Goal: Check status: Check status

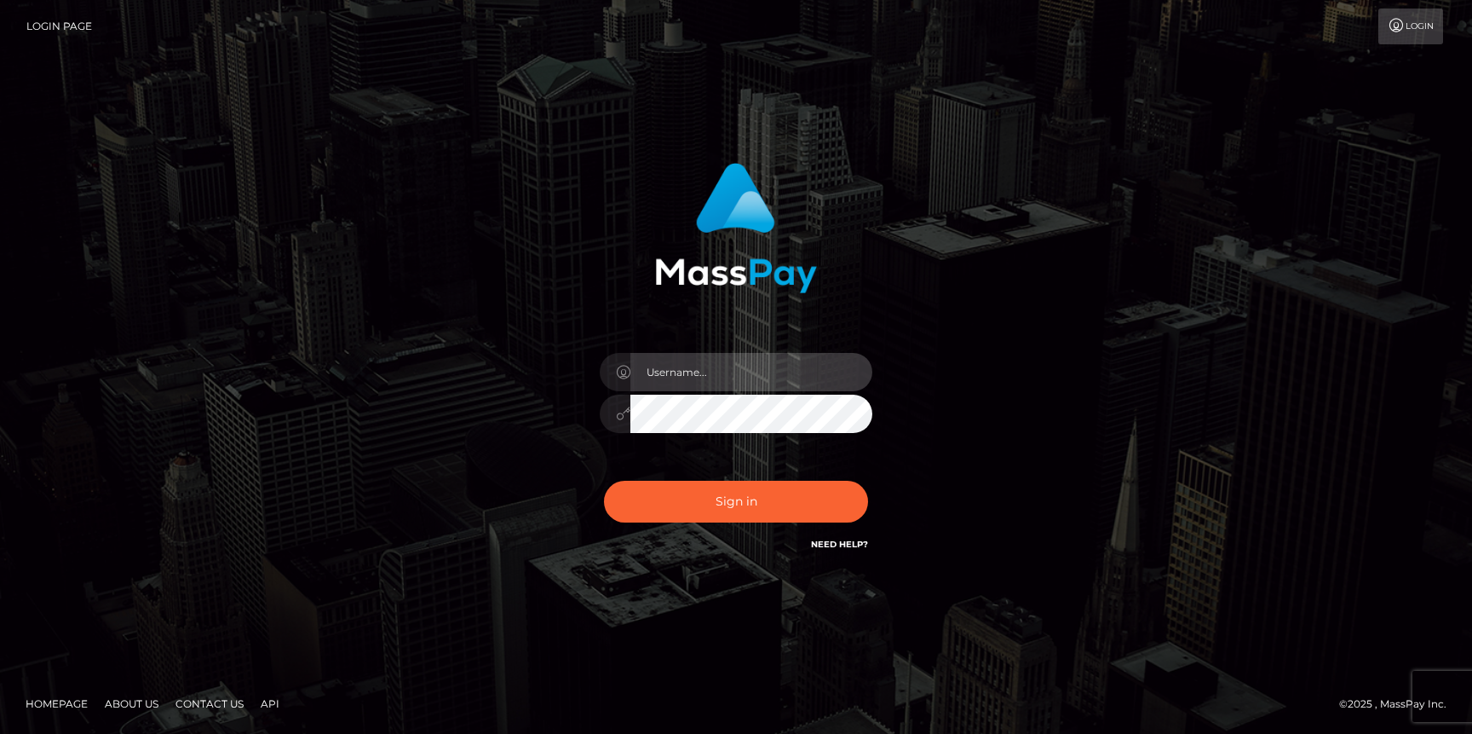
click at [758, 380] on input "text" at bounding box center [751, 372] width 242 height 38
type input "Neel Bhalla"
click at [604, 480] on button "Sign in" at bounding box center [736, 501] width 264 height 42
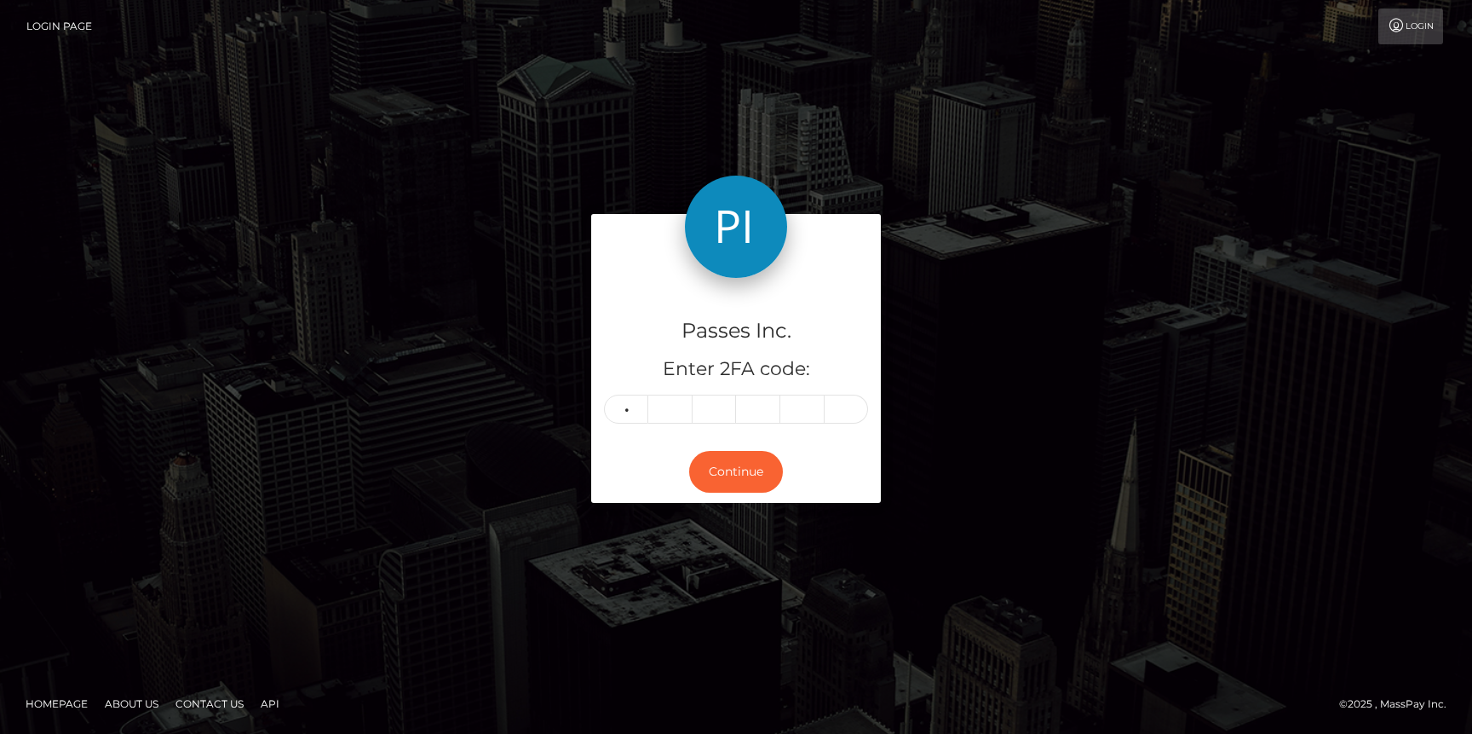
type input "7"
type input "2"
type input "5"
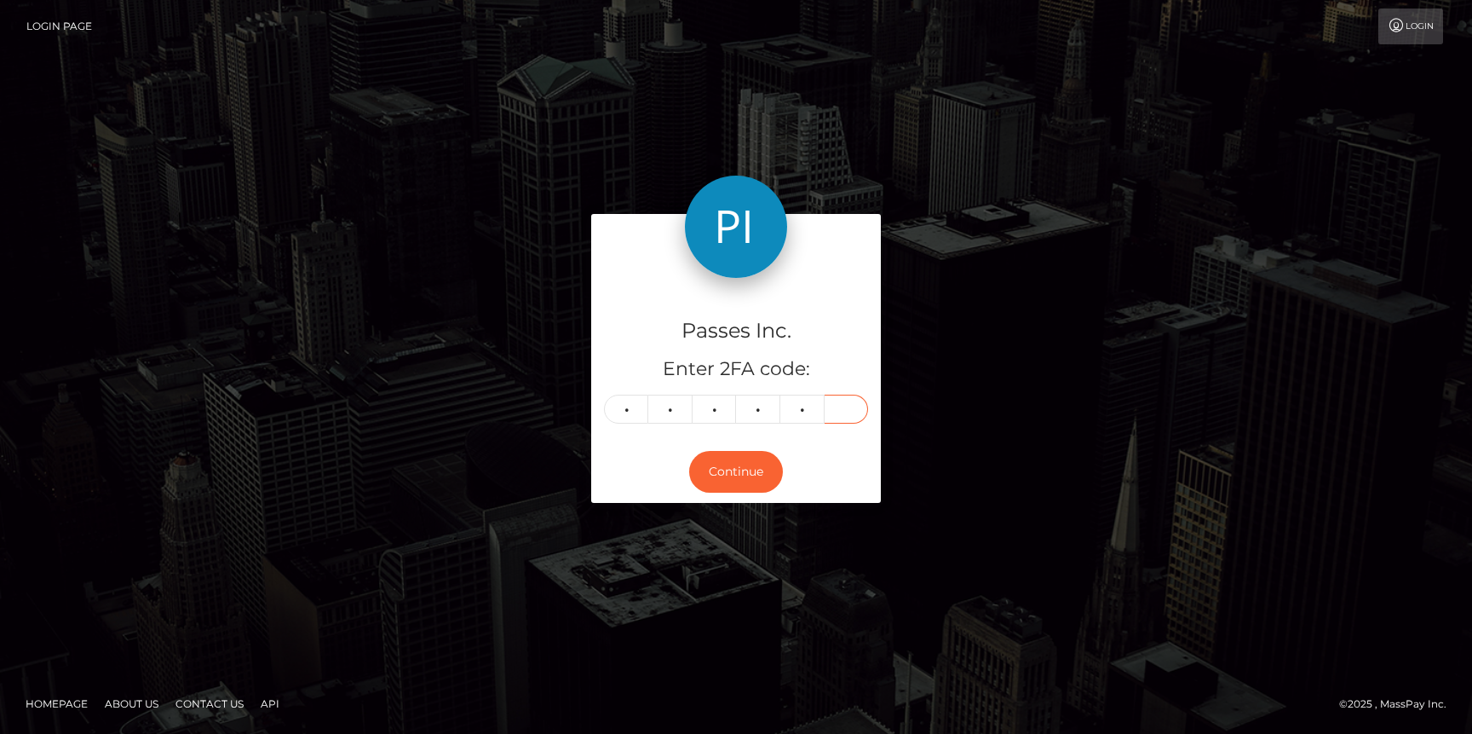
type input "1"
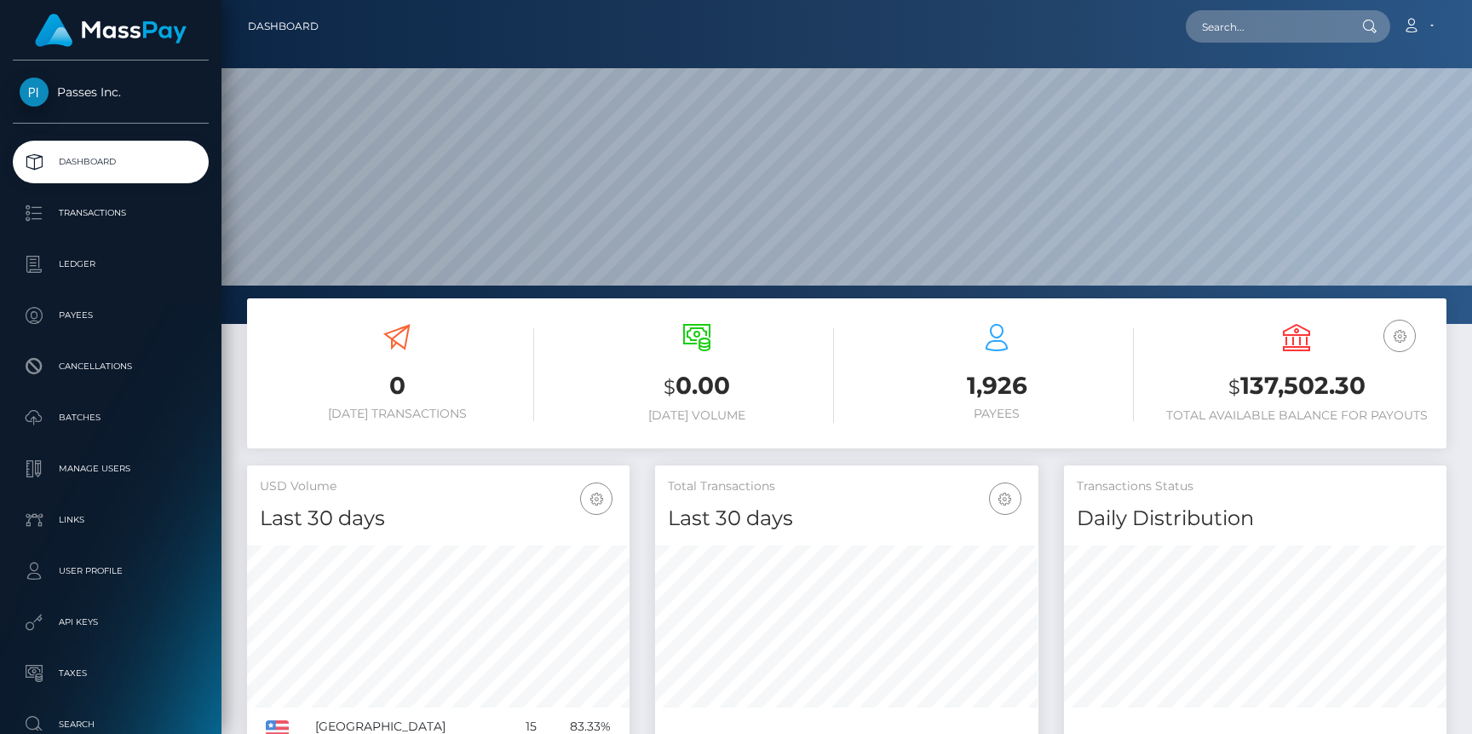
scroll to position [302, 383]
click at [1297, 372] on h3 "$ 137,502.30" at bounding box center [1296, 386] width 274 height 35
click at [88, 222] on p "Transactions" at bounding box center [111, 213] width 182 height 26
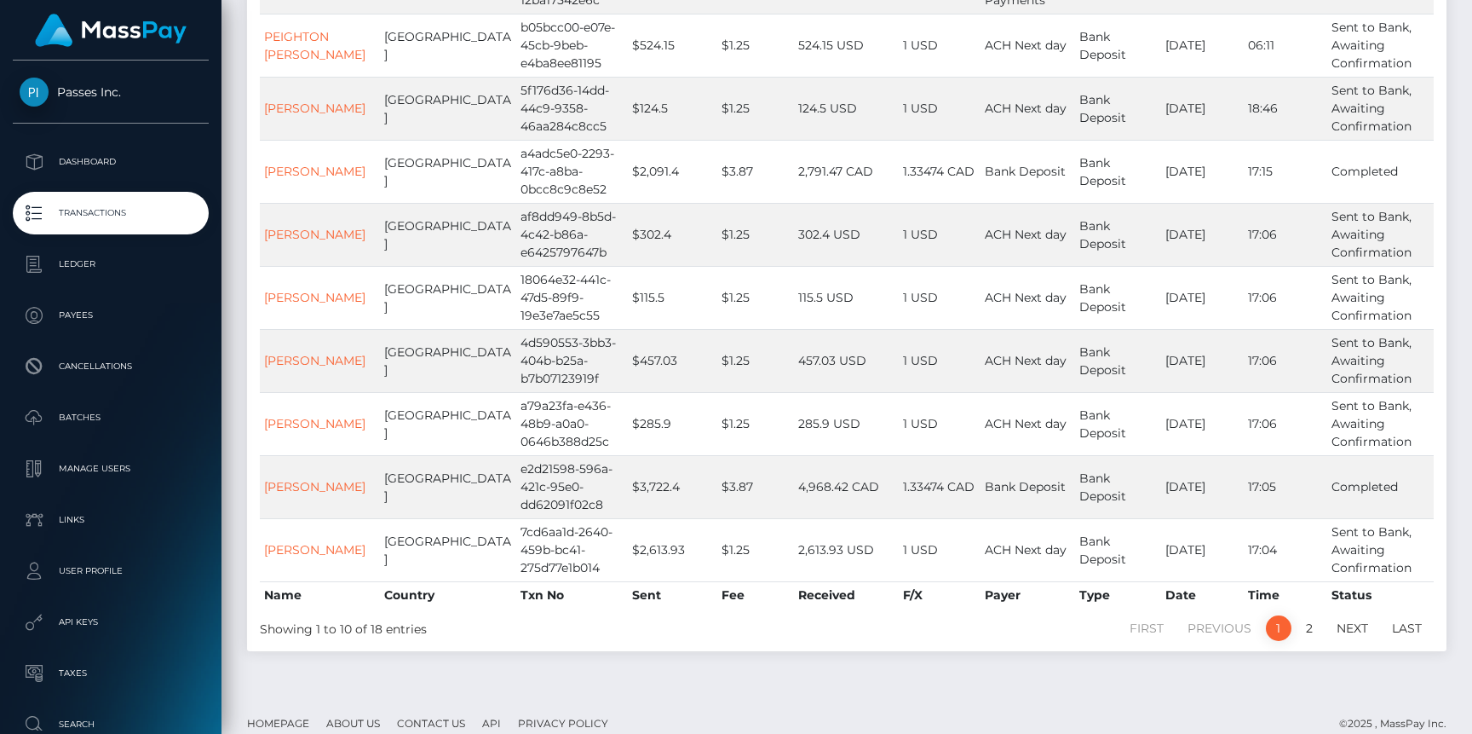
scroll to position [352, 0]
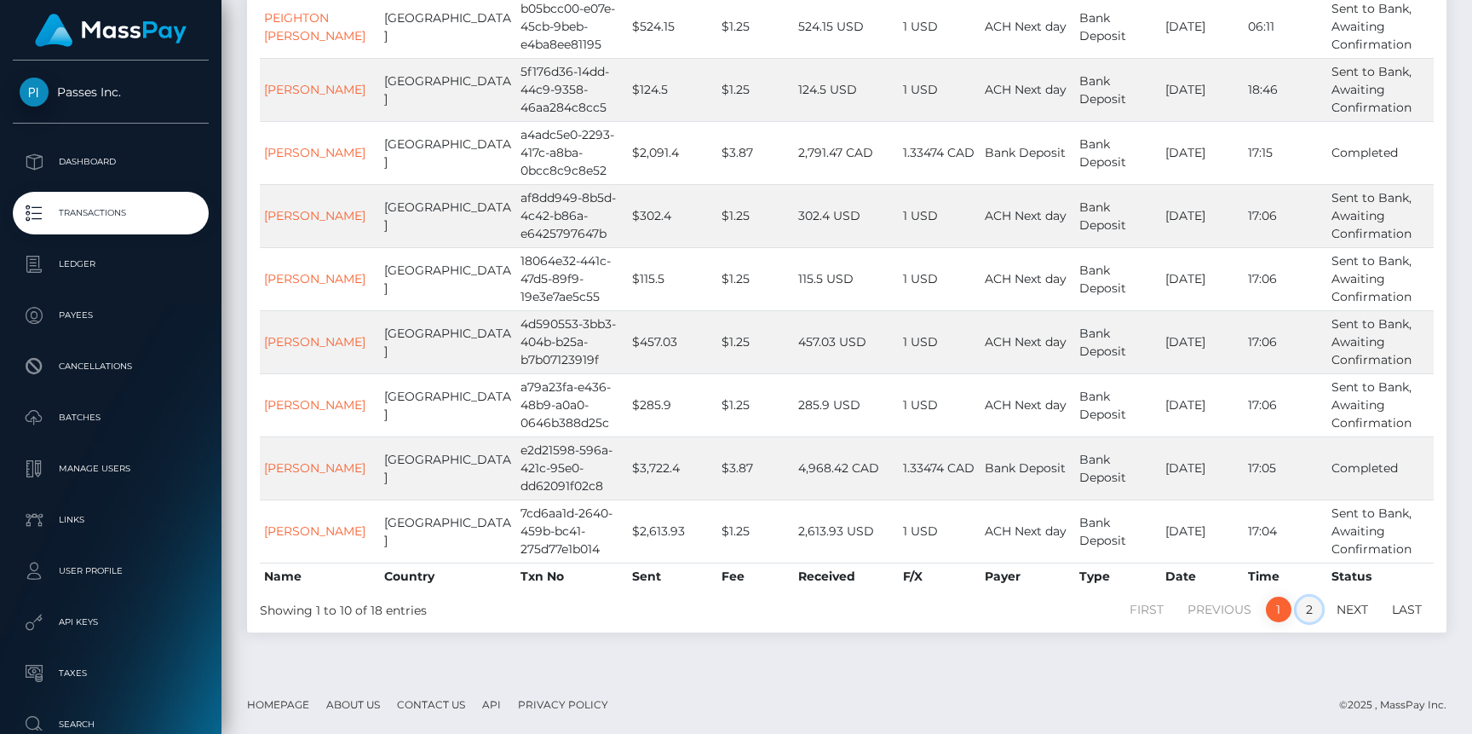
click at [1306, 617] on link "2" at bounding box center [1310, 609] width 26 height 26
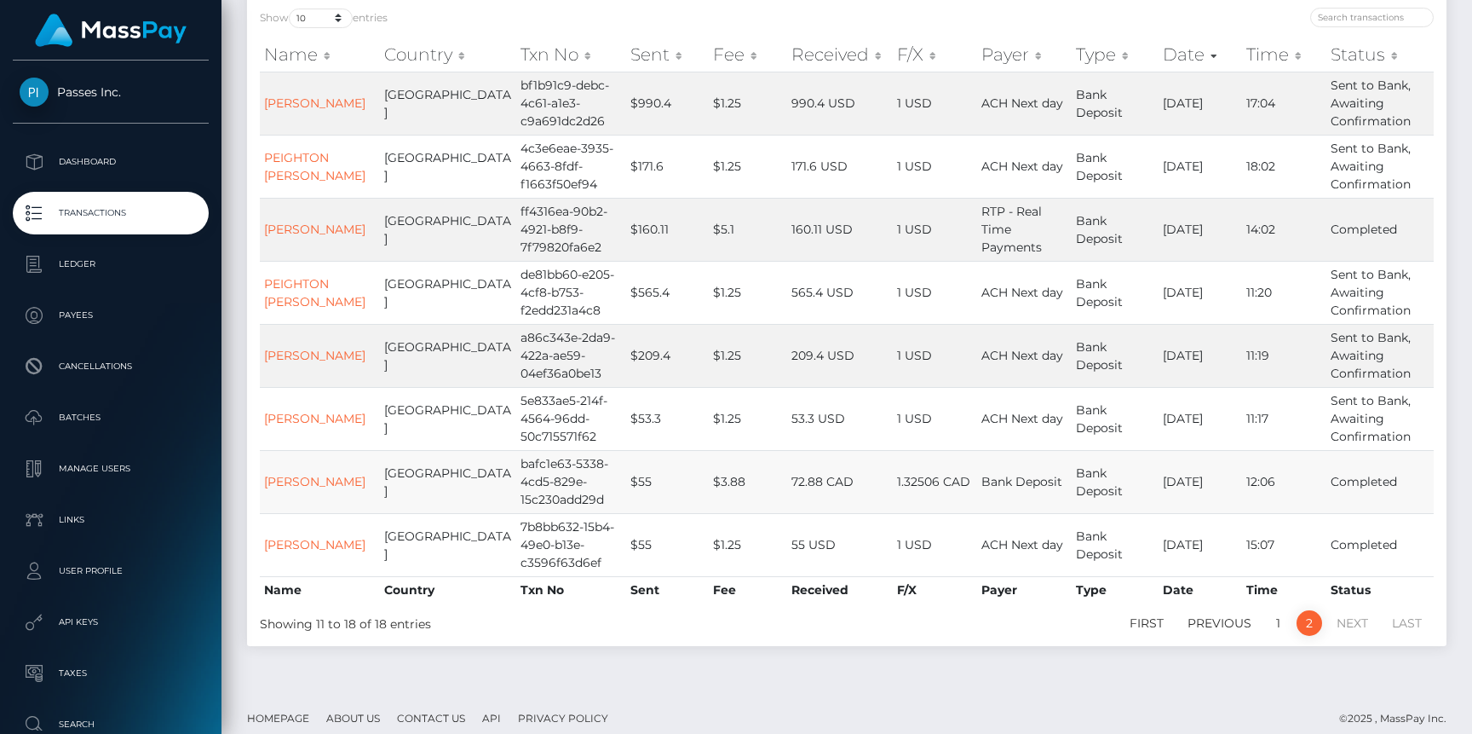
scroll to position [206, 0]
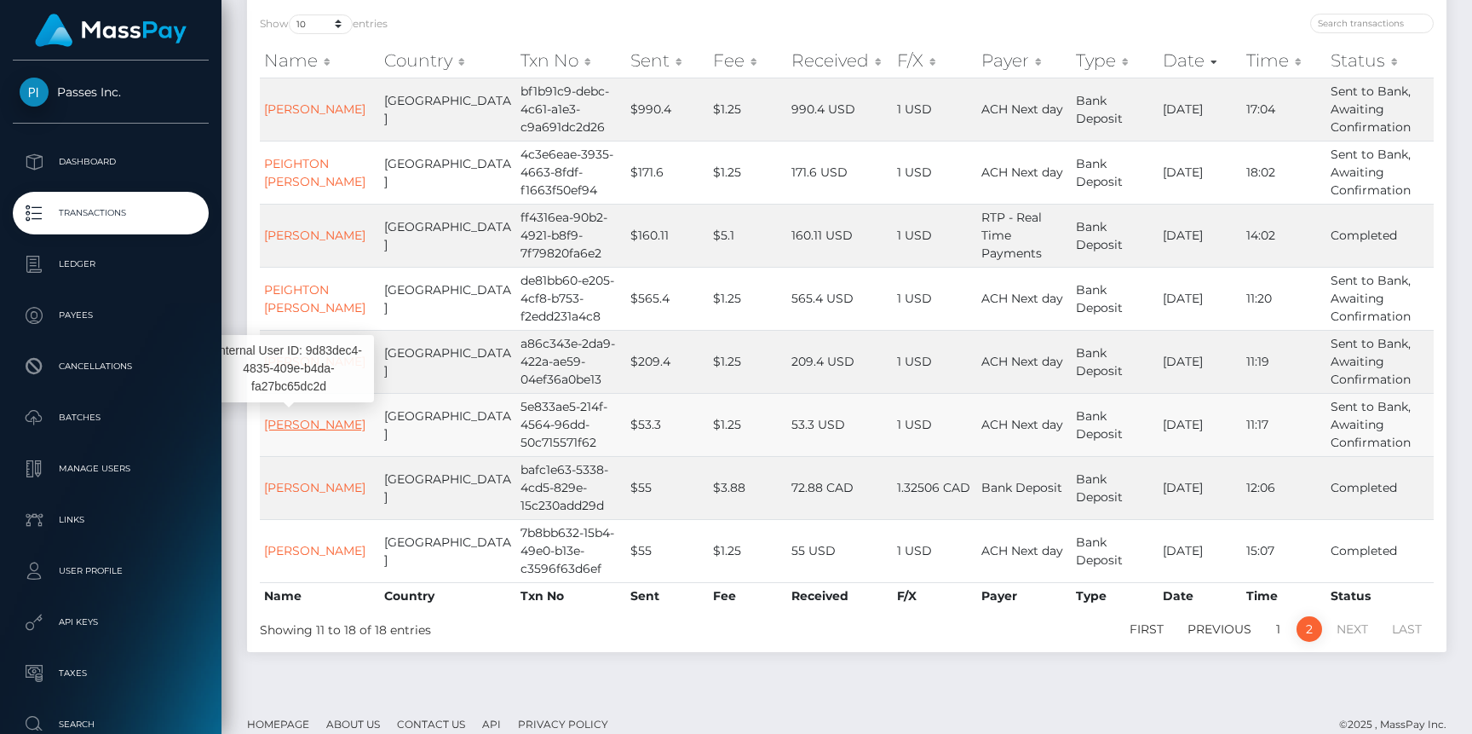
click at [297, 419] on link "MANDY AWADIS" at bounding box center [314, 424] width 101 height 15
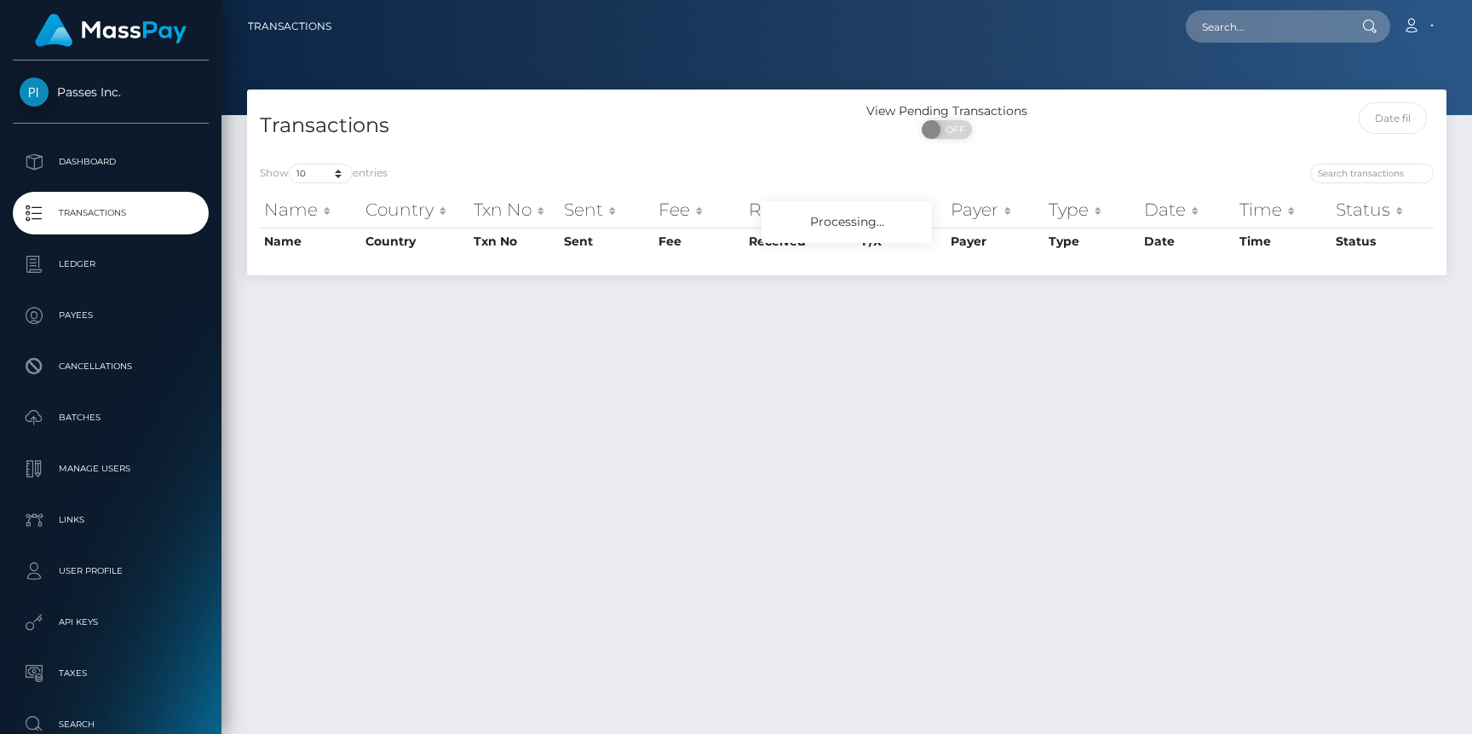
scroll to position [43, 0]
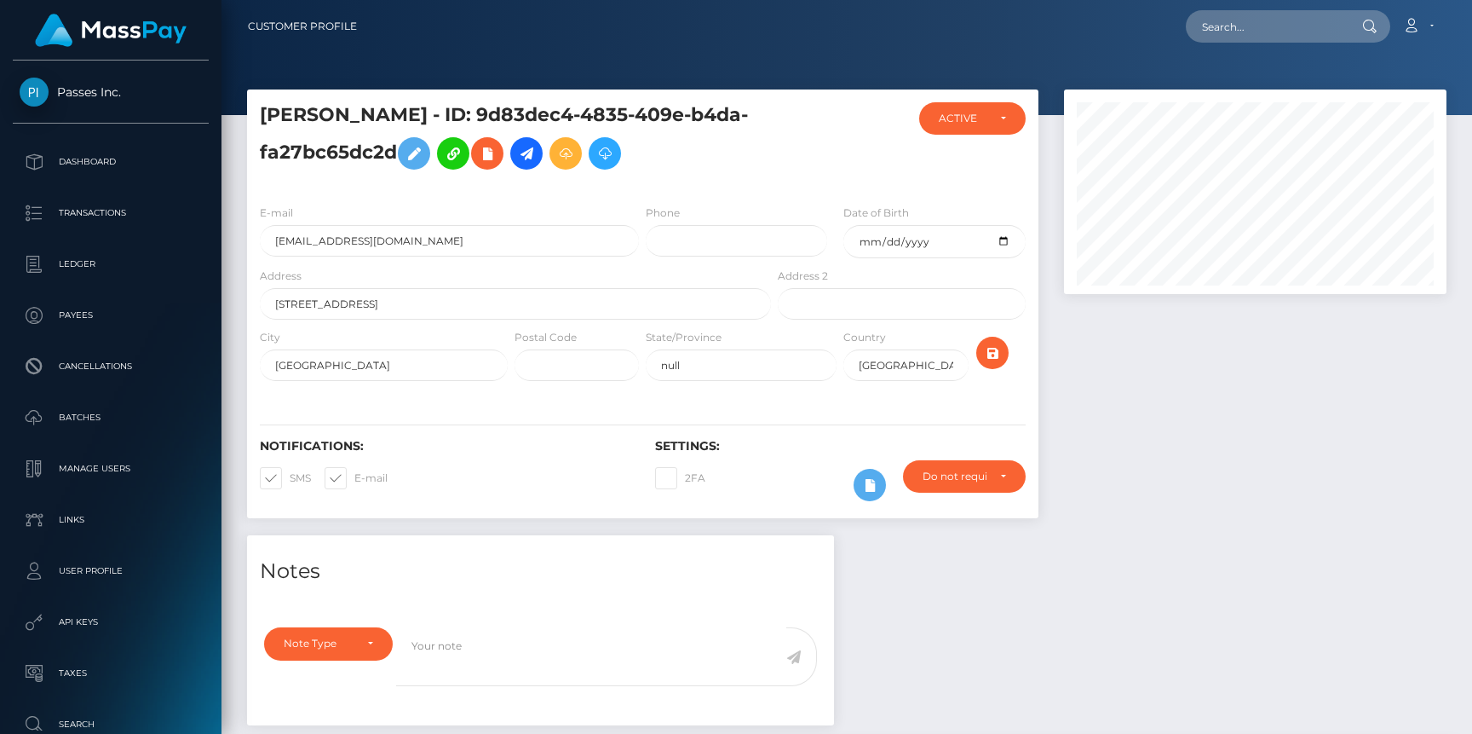
scroll to position [204, 383]
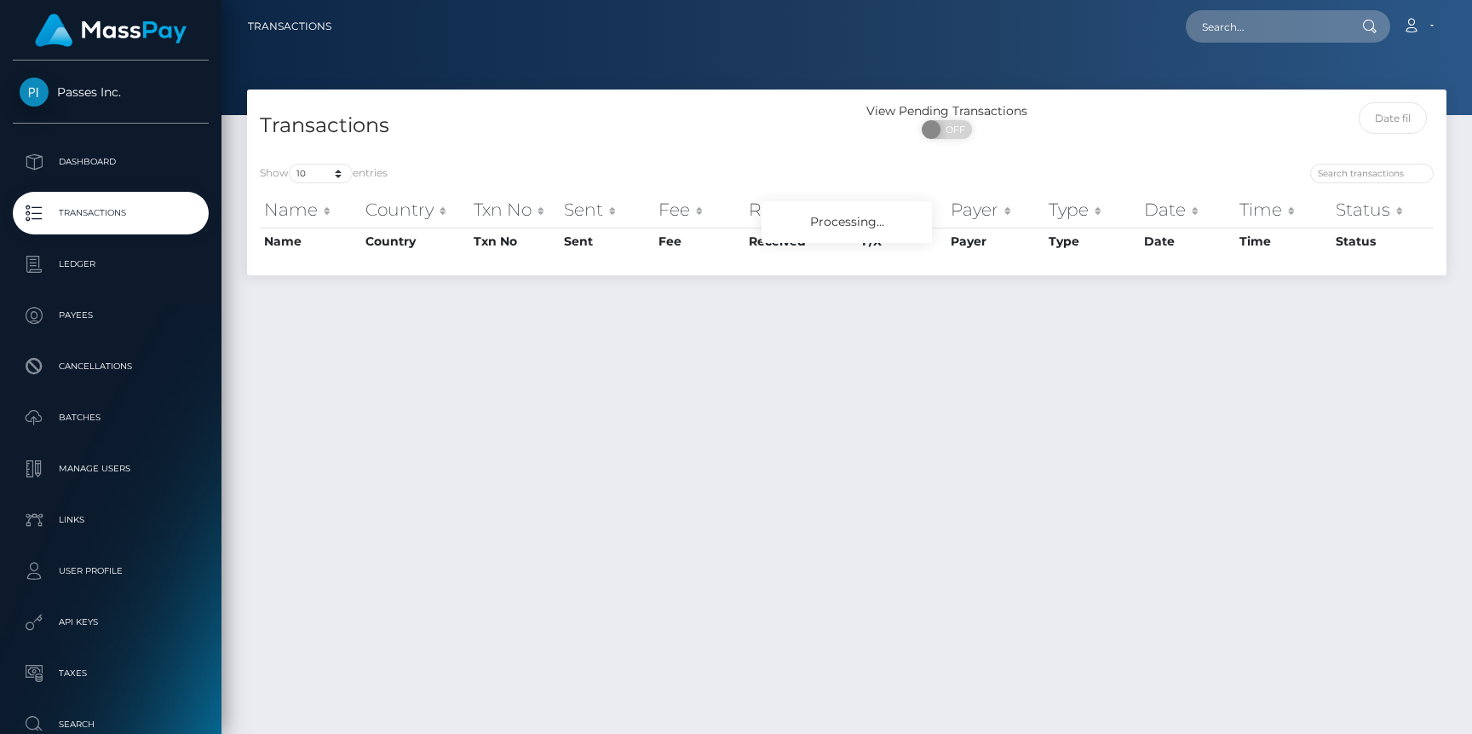
scroll to position [43, 0]
